Goal: Transaction & Acquisition: Purchase product/service

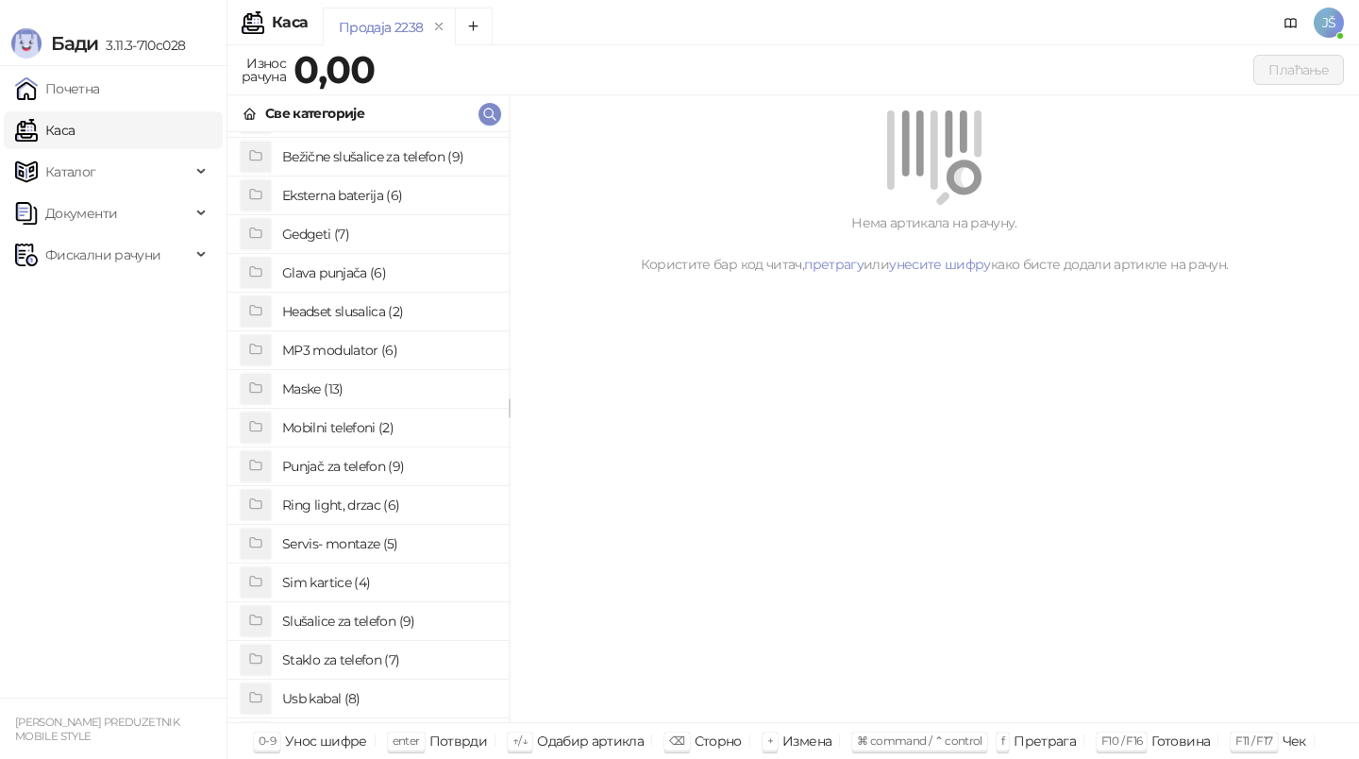
scroll to position [73, 0]
click at [305, 663] on h4 "Staklo za telefon (7)" at bounding box center [387, 659] width 211 height 30
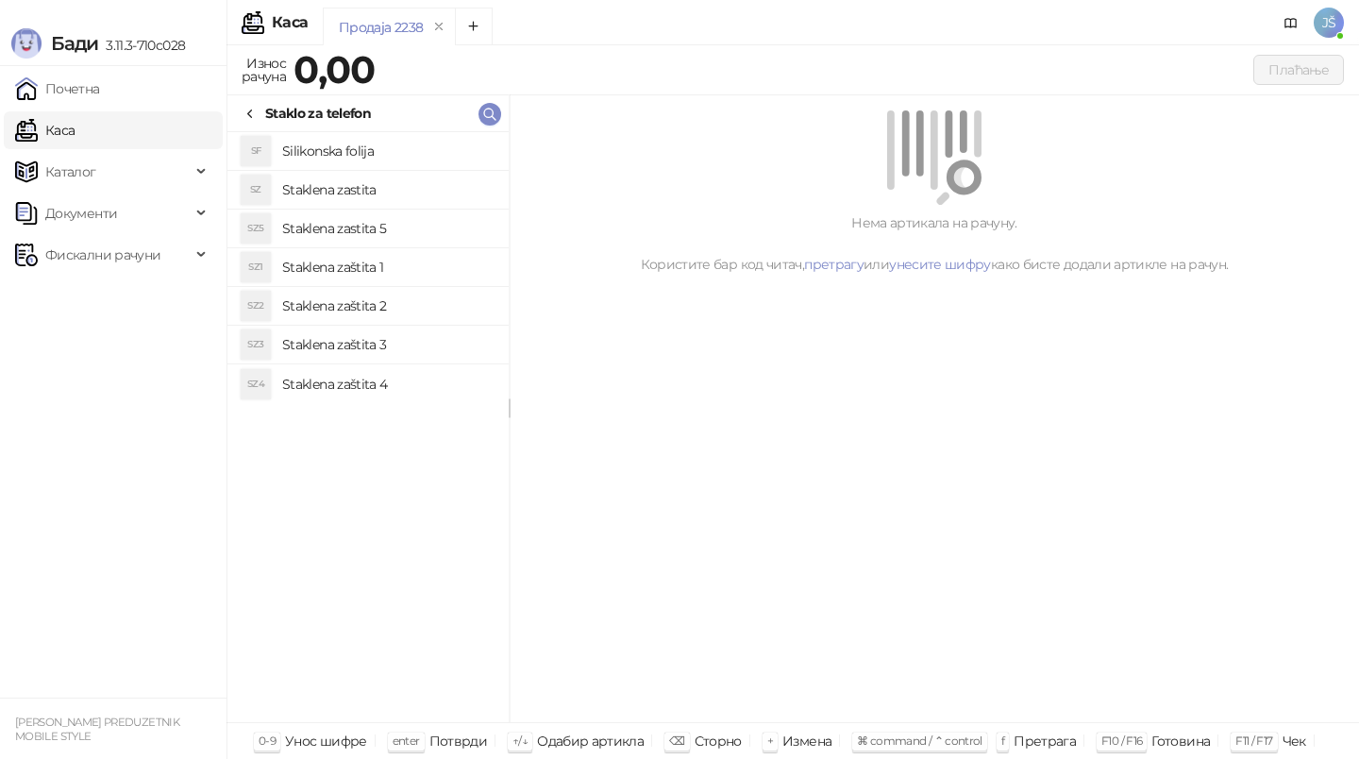
click at [386, 180] on h4 "Staklena zastita" at bounding box center [387, 190] width 211 height 30
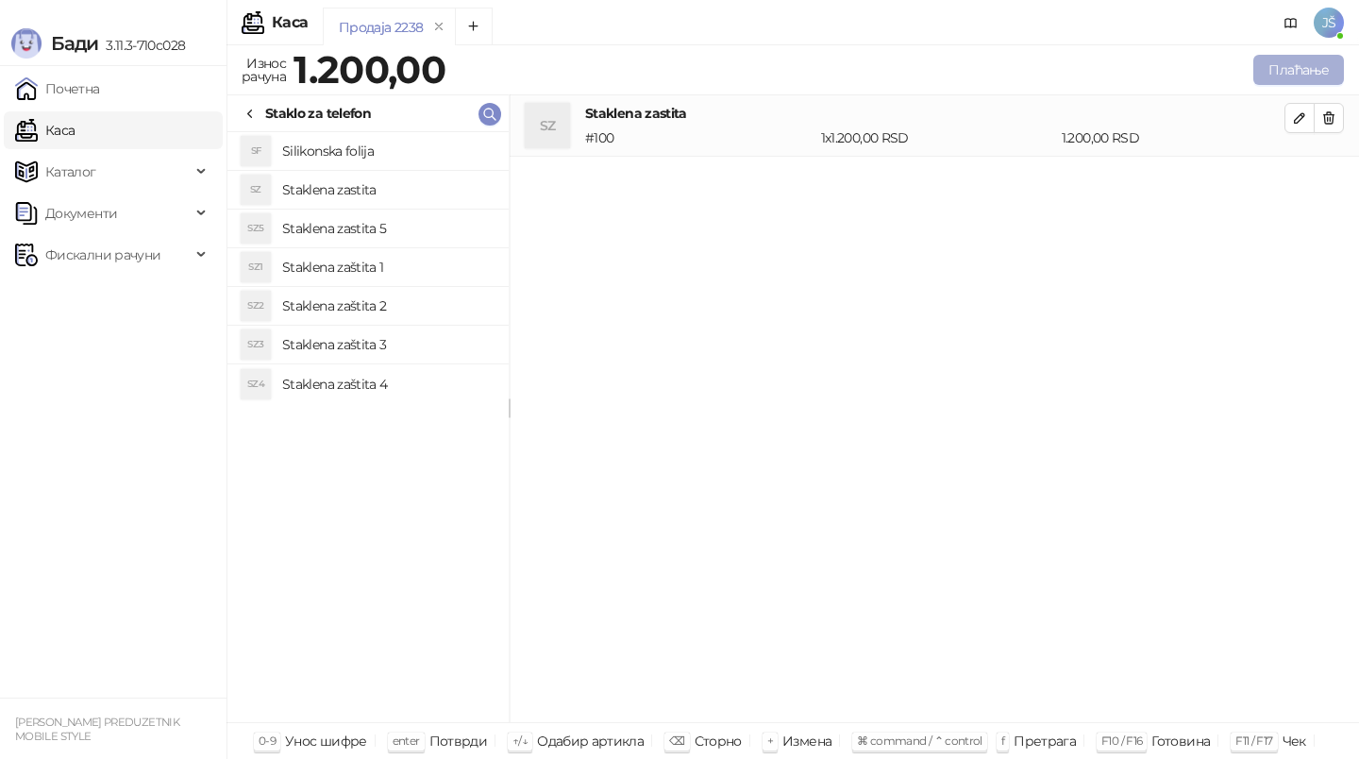
click at [1275, 76] on button "Плаћање" at bounding box center [1299, 70] width 91 height 30
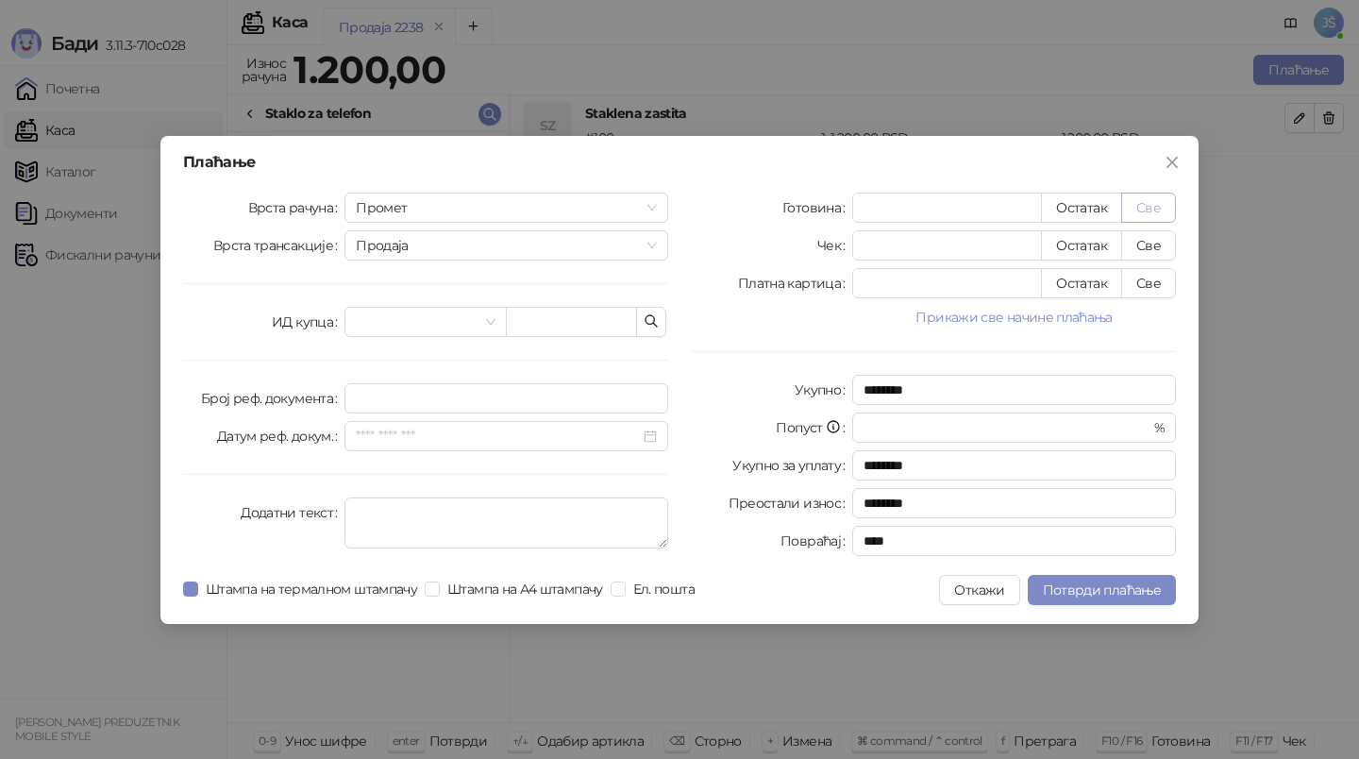
click at [1156, 212] on button "Све" at bounding box center [1148, 208] width 55 height 30
type input "****"
click at [1101, 593] on span "Потврди плаћање" at bounding box center [1102, 590] width 118 height 17
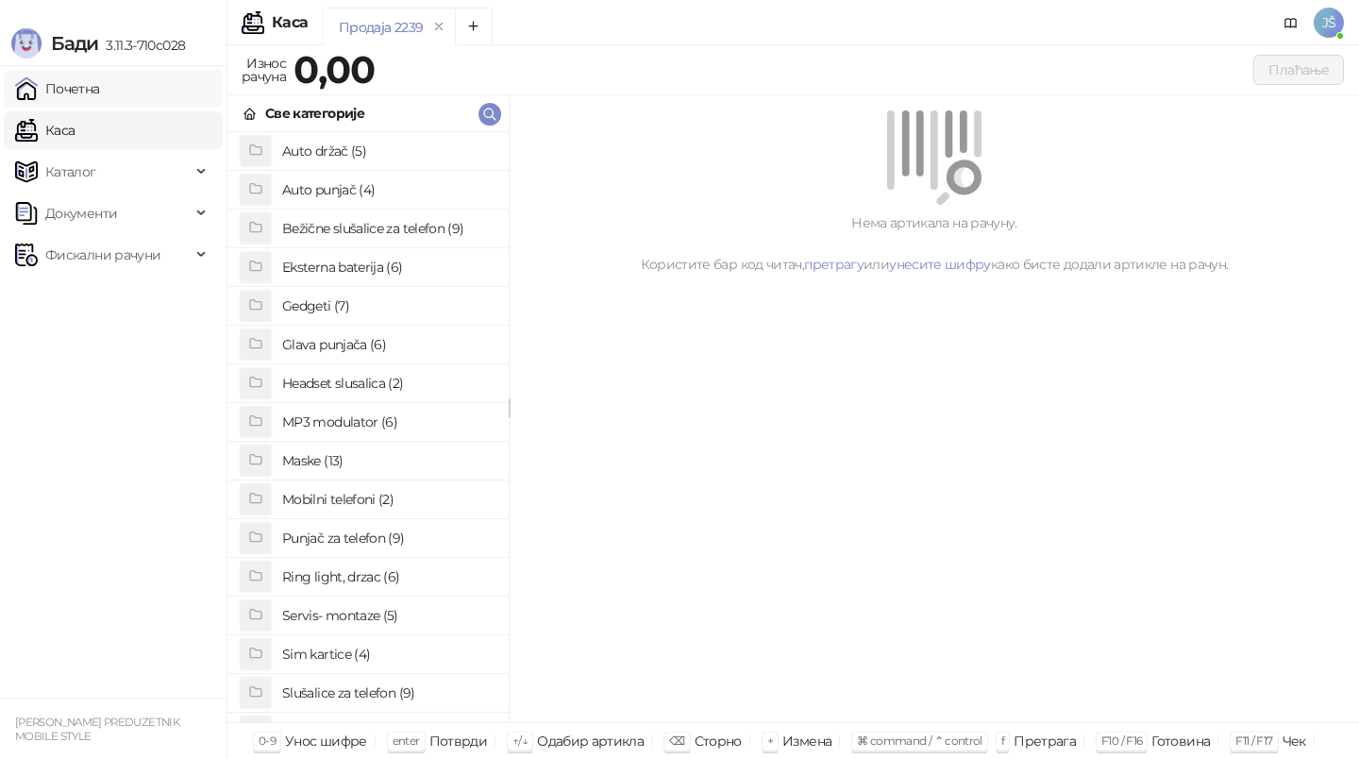
click at [93, 93] on link "Почетна" at bounding box center [57, 89] width 85 height 38
